Goal: Information Seeking & Learning: Understand process/instructions

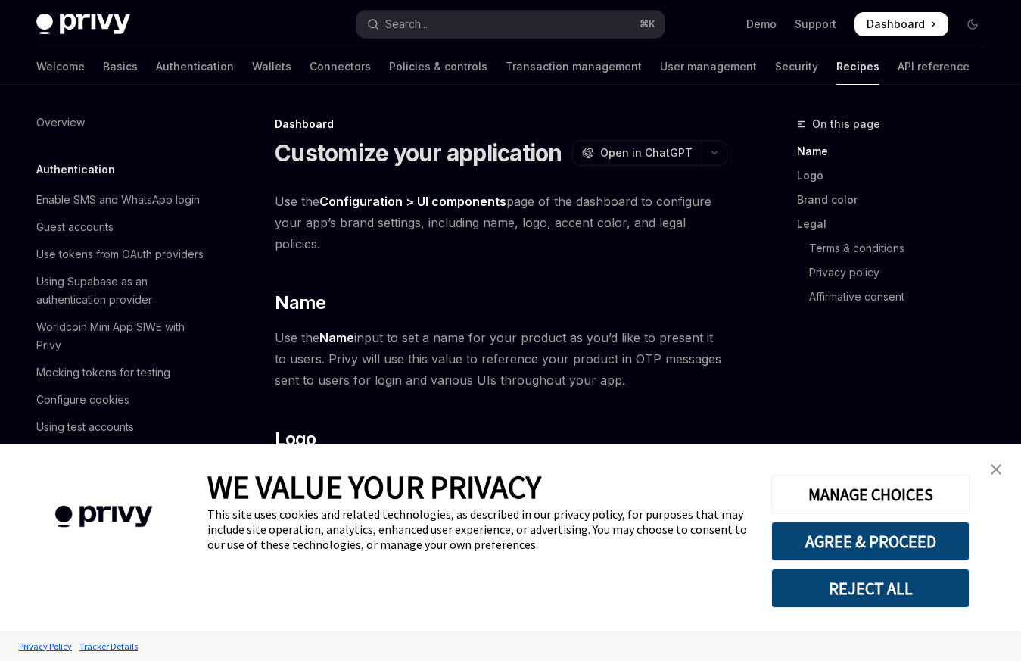
scroll to position [967, 0]
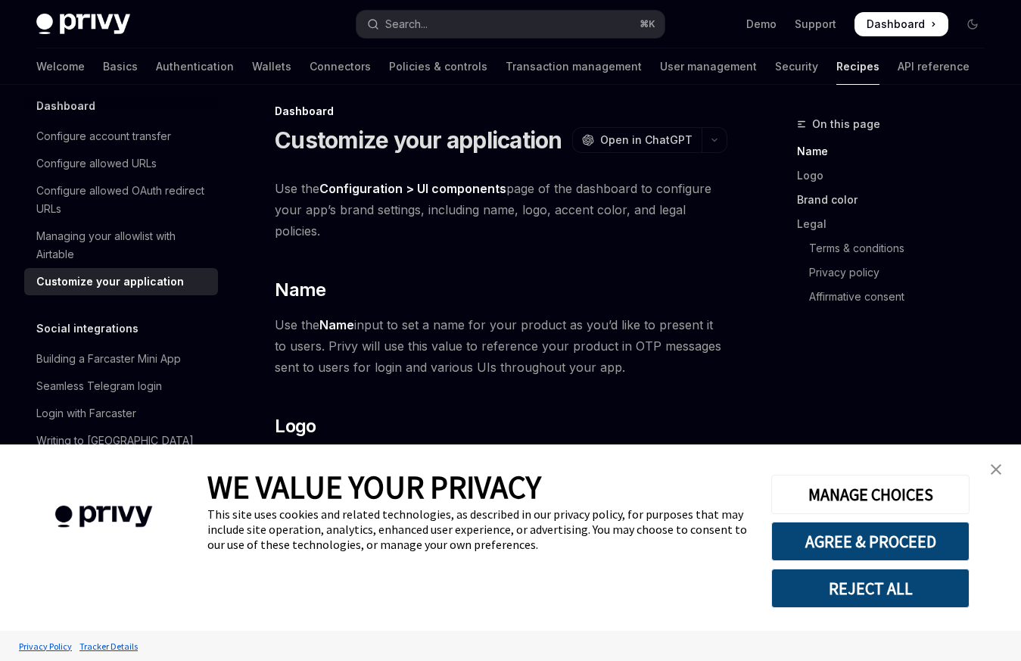
click at [814, 204] on link "Brand color" at bounding box center [897, 200] width 200 height 24
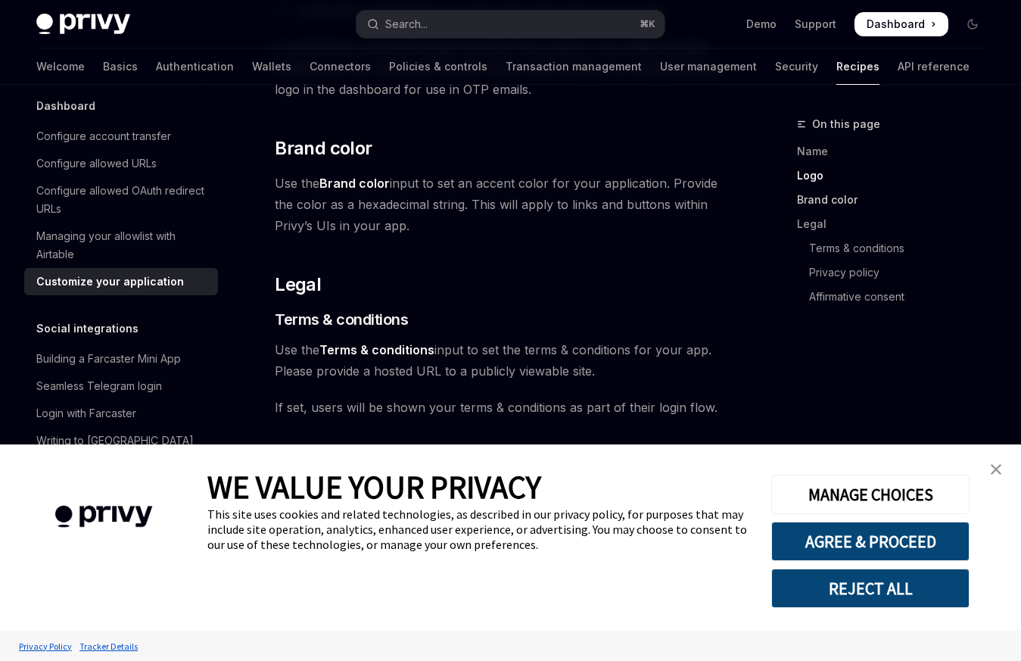
scroll to position [648, 0]
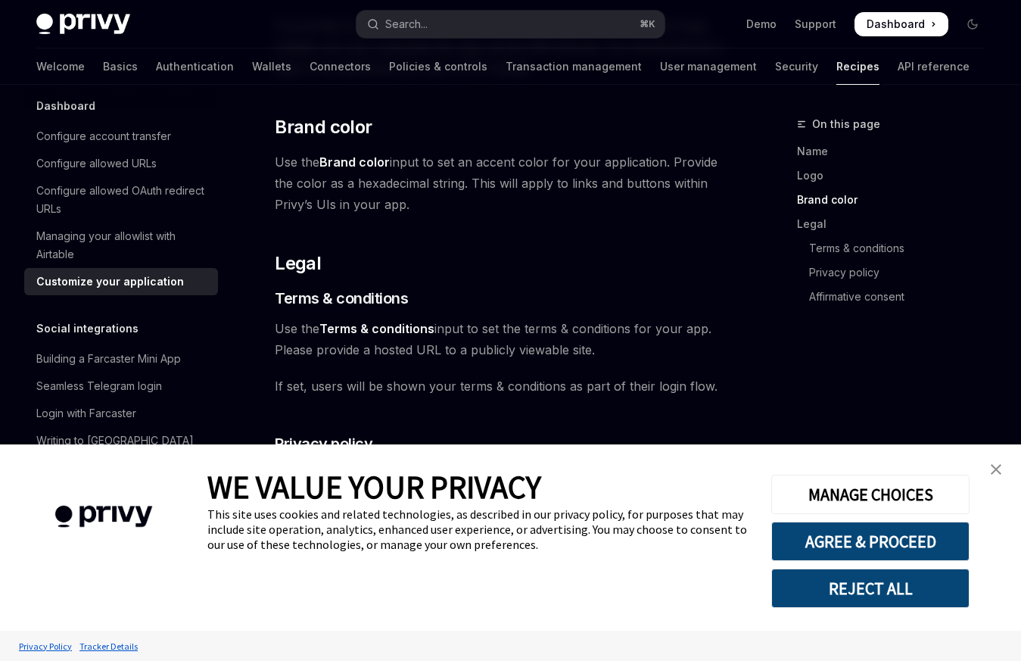
click at [993, 465] on img "close banner" at bounding box center [996, 469] width 11 height 11
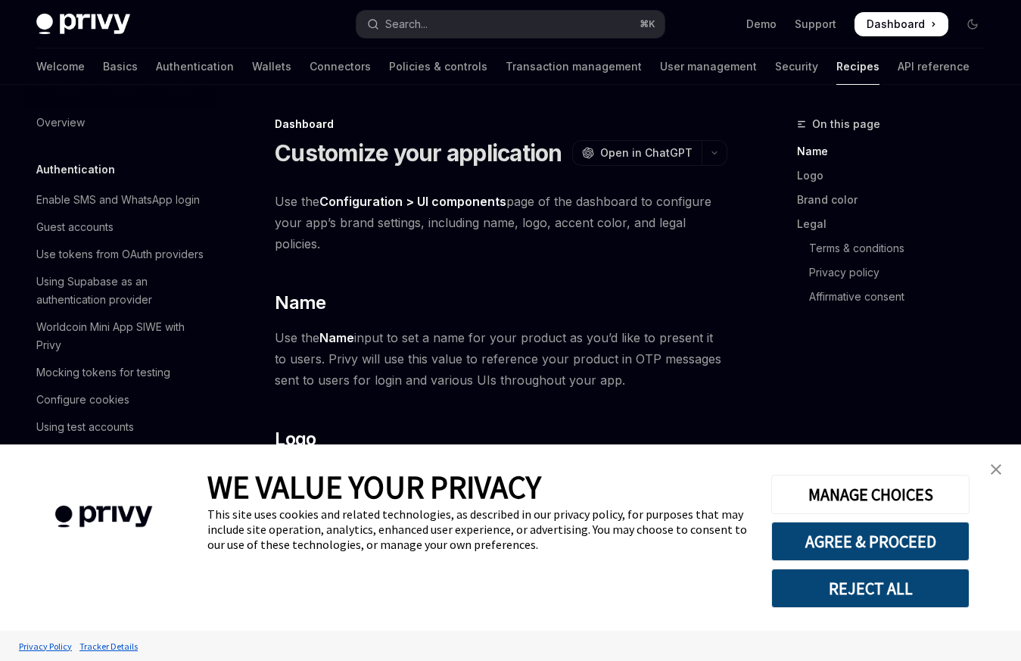
type textarea "*"
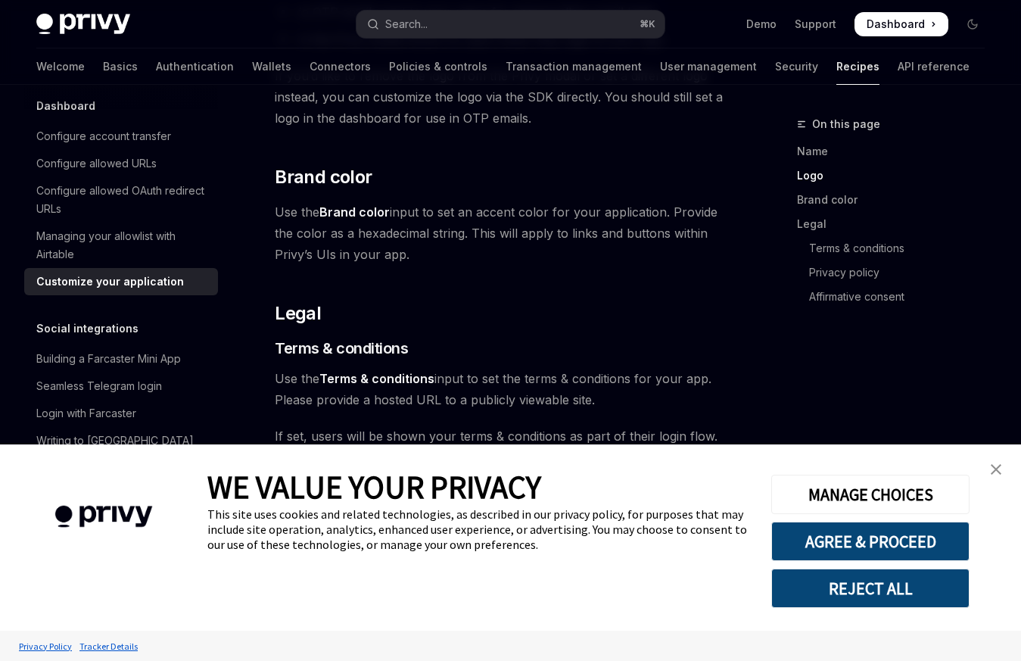
scroll to position [648, 0]
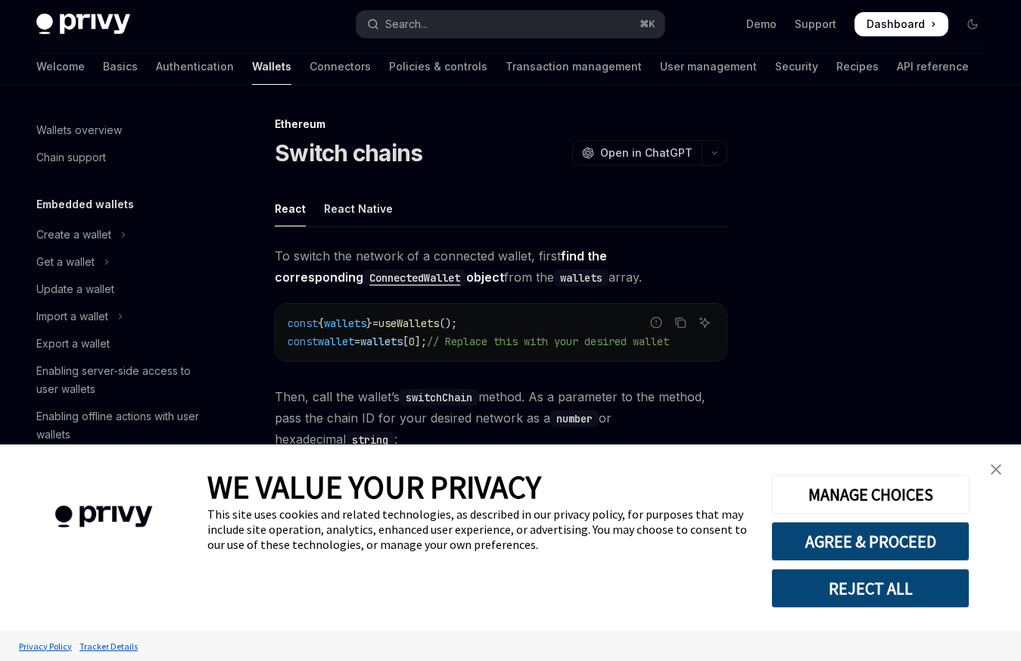
type textarea "*"
